Goal: Check status: Check status

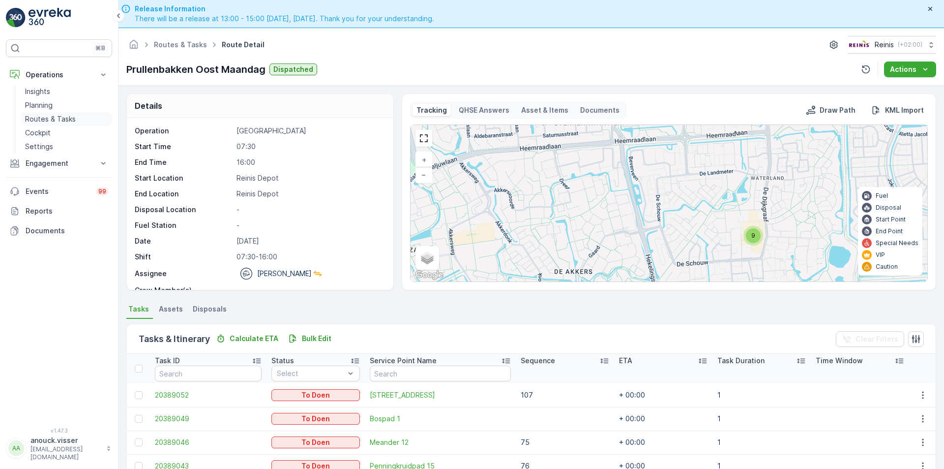
click at [63, 114] on p "Routes & Tasks" at bounding box center [50, 119] width 51 height 10
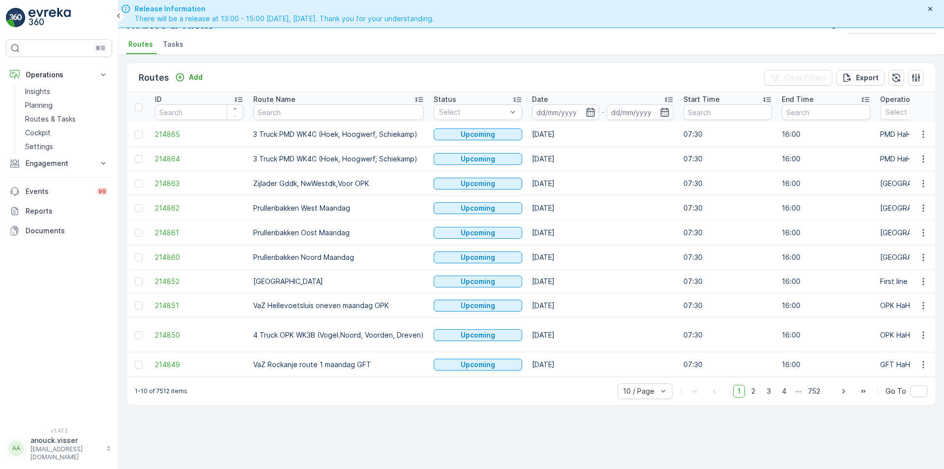
scroll to position [28, 0]
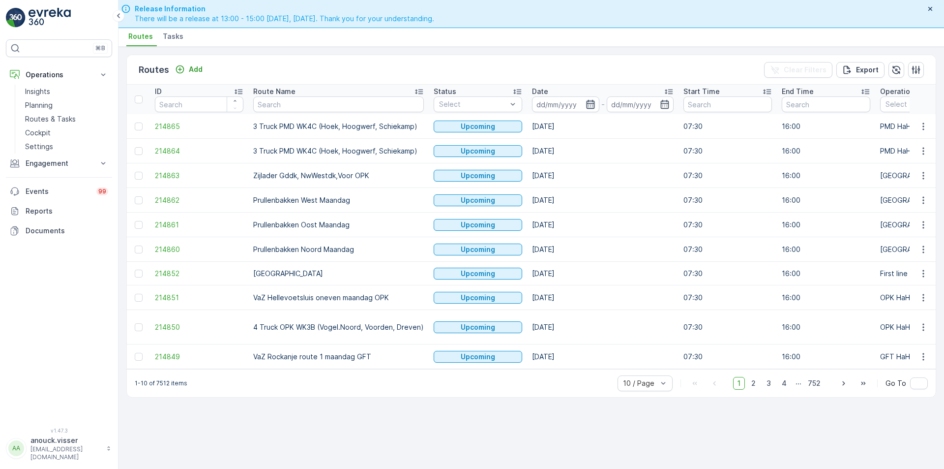
click at [589, 106] on icon "button" at bounding box center [591, 104] width 10 height 10
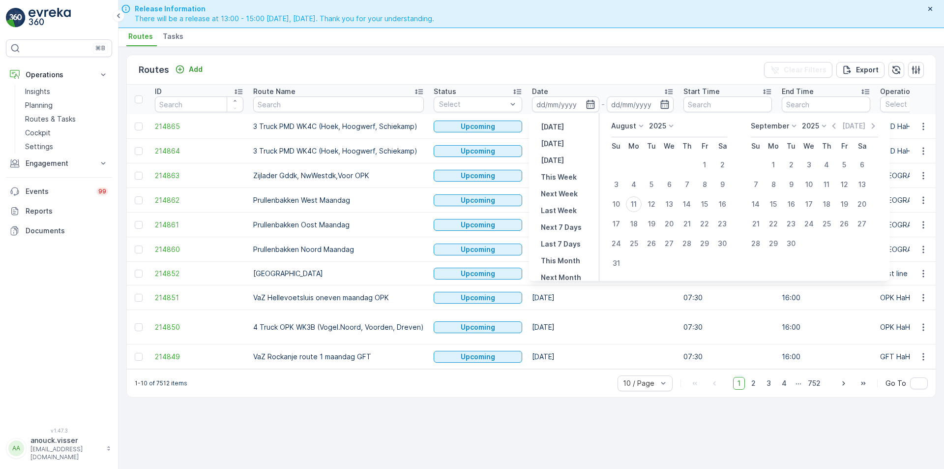
click at [557, 135] on div "[DATE] [DATE] [DATE] This Week Next Week Last Week Next 7 Days Last 7 Days This…" at bounding box center [564, 197] width 70 height 168
click at [558, 144] on p "[DATE]" at bounding box center [552, 144] width 23 height 10
type input "[DATE]"
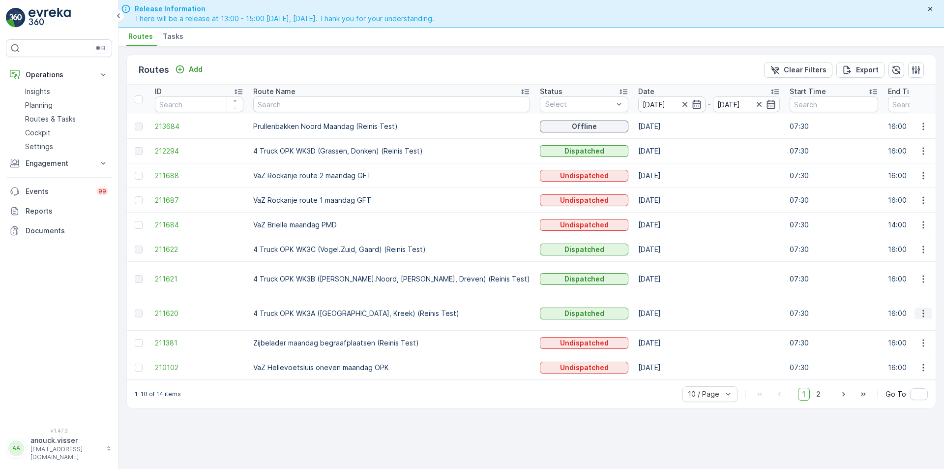
click at [927, 310] on icon "button" at bounding box center [924, 313] width 10 height 10
click at [899, 334] on span "View Route Tracking" at bounding box center [906, 337] width 68 height 10
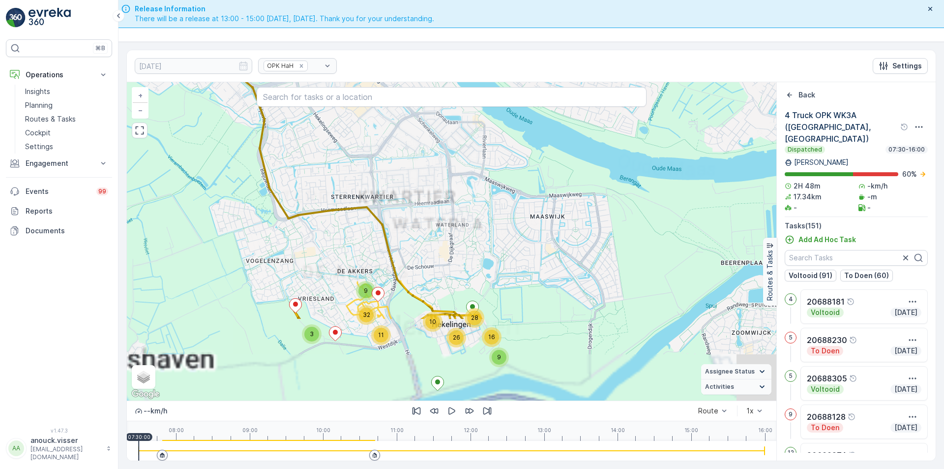
drag, startPoint x: 549, startPoint y: 236, endPoint x: 534, endPoint y: 185, distance: 52.8
click at [534, 185] on div "2 3 11 9 32 10 9 16 28 26 + − Satellite Roadmap Terrain Hybrid Leaflet Keyboard…" at bounding box center [452, 241] width 650 height 318
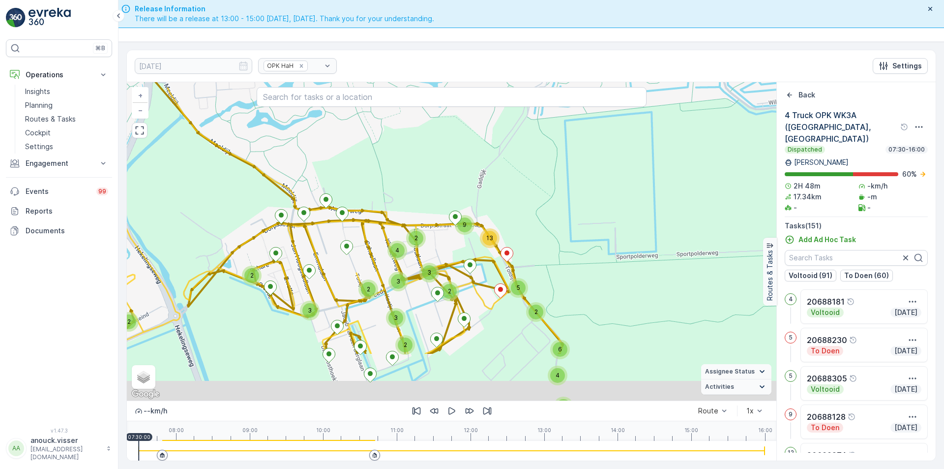
drag, startPoint x: 532, startPoint y: 234, endPoint x: 532, endPoint y: 160, distance: 73.8
click at [532, 160] on div "2 3 2 2 2 2 2 2 2 4 2 2 2 4 2 2 3 2 4 5 6 5 2 2 4 13 9 2 3 3 2 3 2 3 + − Satell…" at bounding box center [452, 241] width 650 height 318
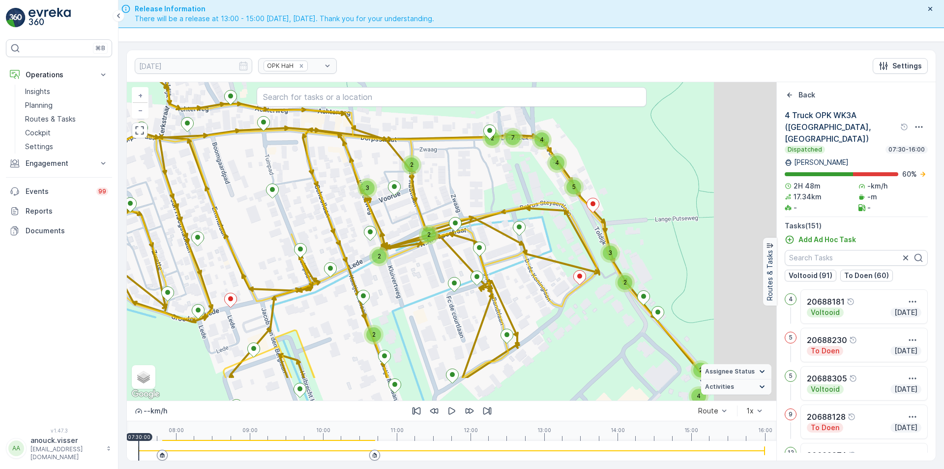
drag, startPoint x: 339, startPoint y: 258, endPoint x: 255, endPoint y: 203, distance: 100.4
click at [255, 203] on div "2 2 2 2 4 3 2 2 4 3 2 2 3 5 4 4 2 7 2 2 2 + − Satellite Roadmap Terrain Hybrid …" at bounding box center [452, 241] width 650 height 318
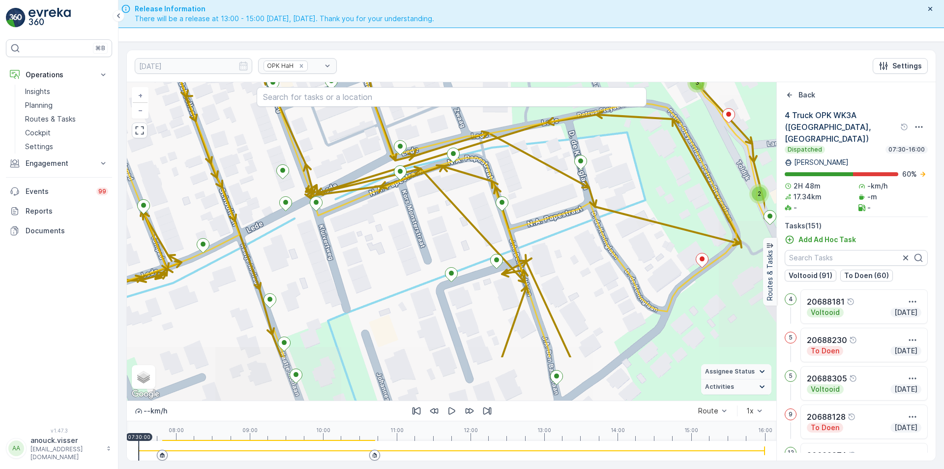
drag, startPoint x: 469, startPoint y: 301, endPoint x: 392, endPoint y: 227, distance: 107.1
click at [392, 227] on div "2 2 2 2 2 2 2 2 2 2 2 3 3 4 2 7 20688323 + − Satellite Roadmap Terrain Hybrid L…" at bounding box center [452, 241] width 650 height 318
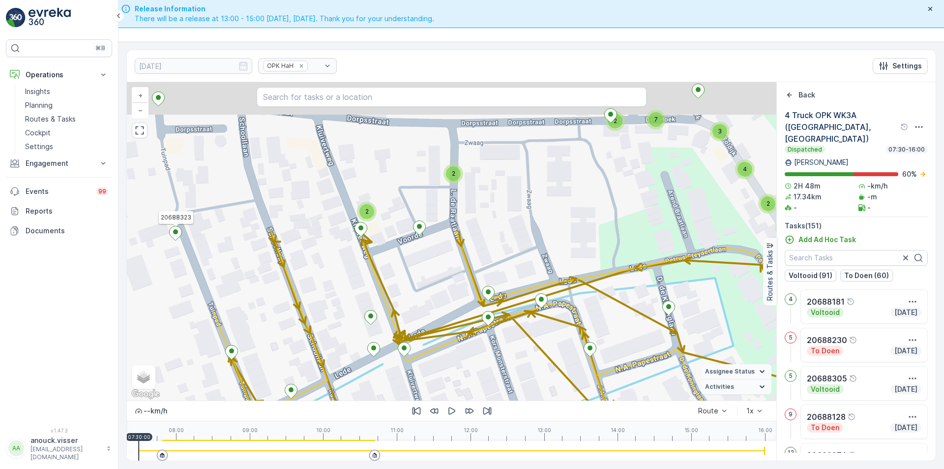
drag, startPoint x: 472, startPoint y: 184, endPoint x: 488, endPoint y: 332, distance: 149.4
click at [488, 332] on div "2 2 2 2 2 2 2 2 2 2 2 3 3 4 2 7 20688323 + − Satellite Roadmap Terrain Hybrid L…" at bounding box center [452, 241] width 650 height 318
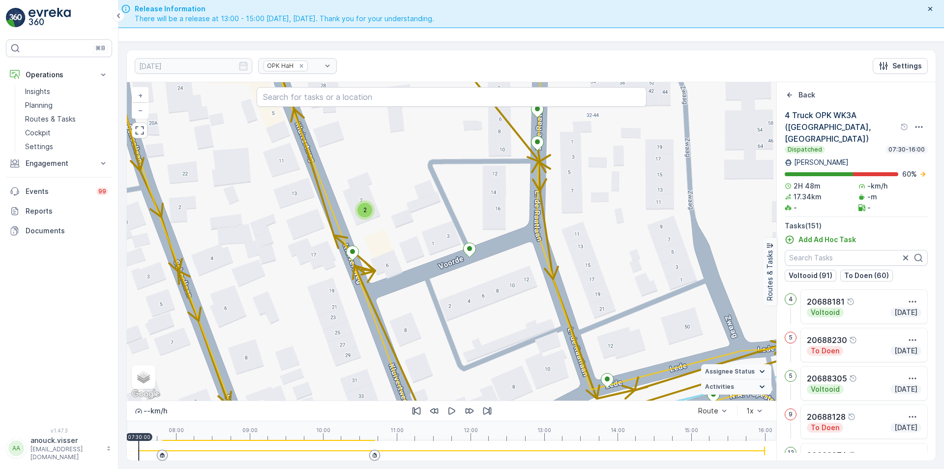
click at [366, 206] on span "2" at bounding box center [364, 209] width 3 height 7
click at [365, 213] on div "2" at bounding box center [364, 210] width 15 height 15
click at [351, 202] on circle at bounding box center [354, 201] width 8 height 8
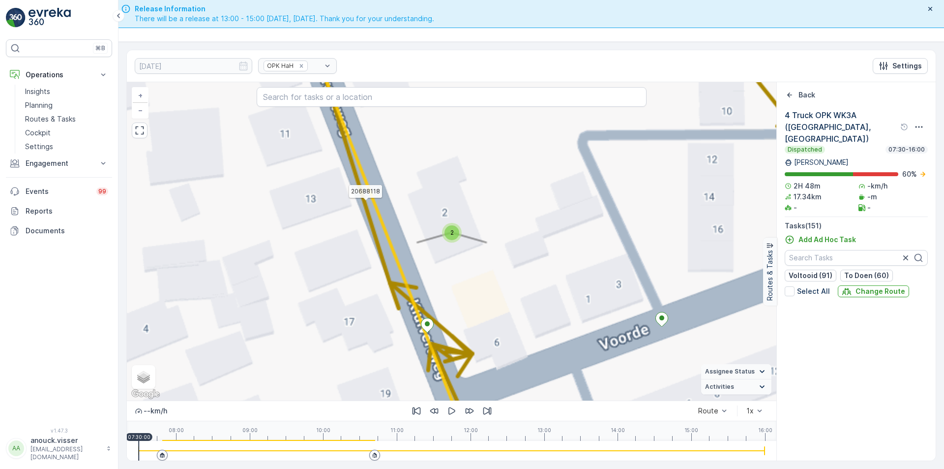
scroll to position [439, 0]
